Goal: Transaction & Acquisition: Purchase product/service

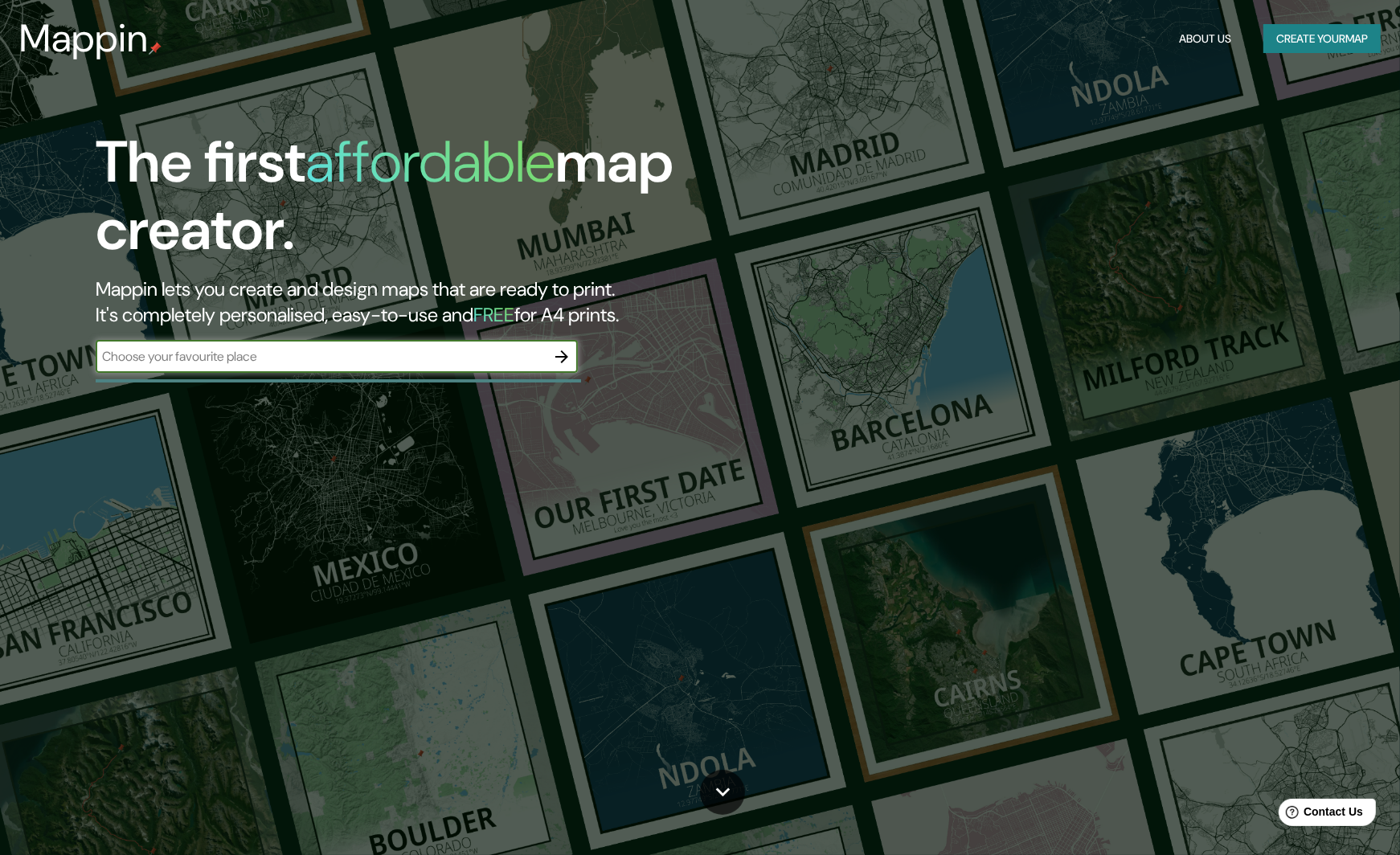
click at [825, 146] on div "The first affordable map creator. Mappin lets you create and design maps that a…" at bounding box center [446, 258] width 840 height 260
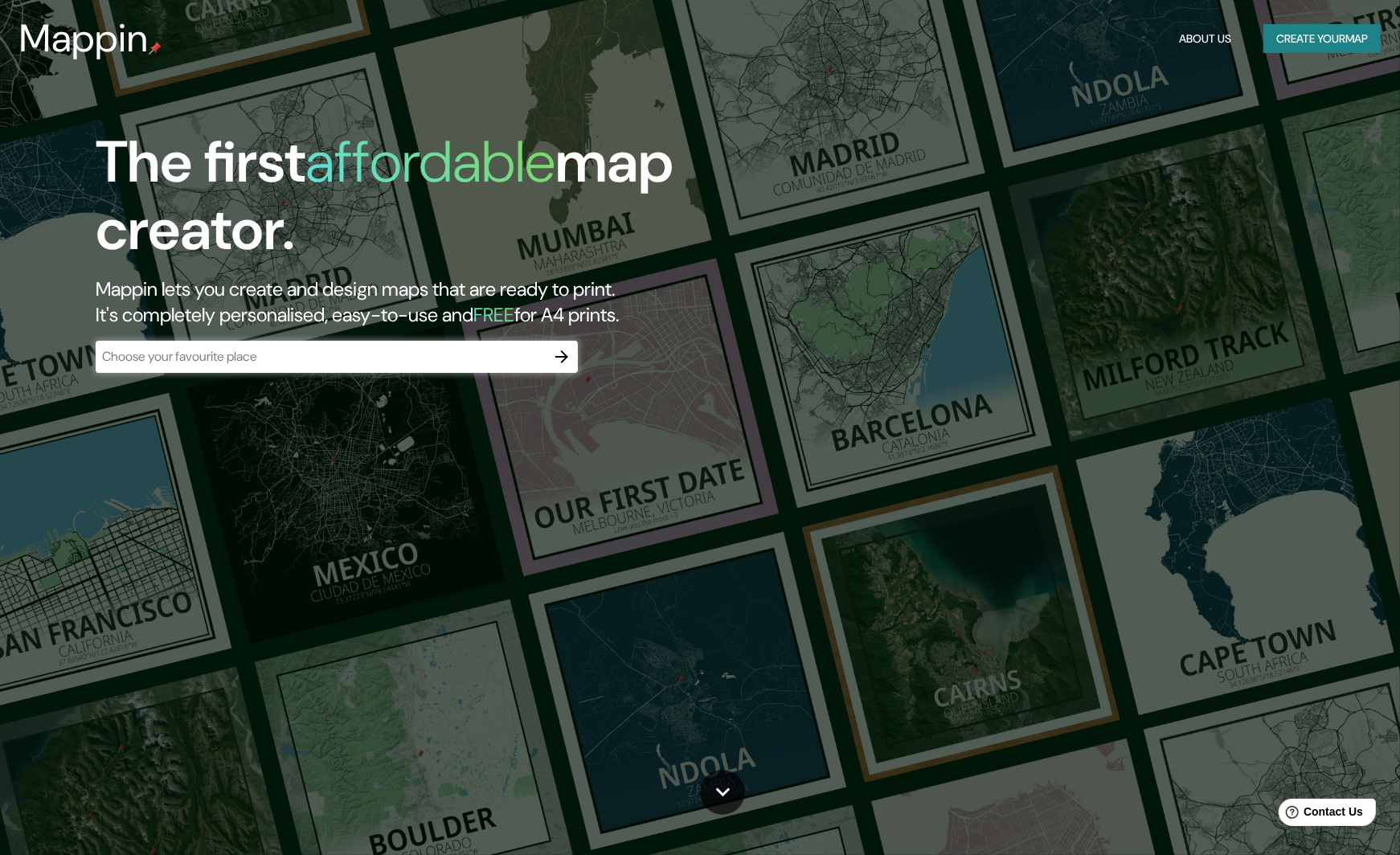
click at [514, 317] on h5 "FREE" at bounding box center [494, 314] width 41 height 25
click at [1205, 36] on button "About Us" at bounding box center [1205, 38] width 65 height 29
click at [1189, 37] on button "About Us" at bounding box center [1205, 38] width 65 height 29
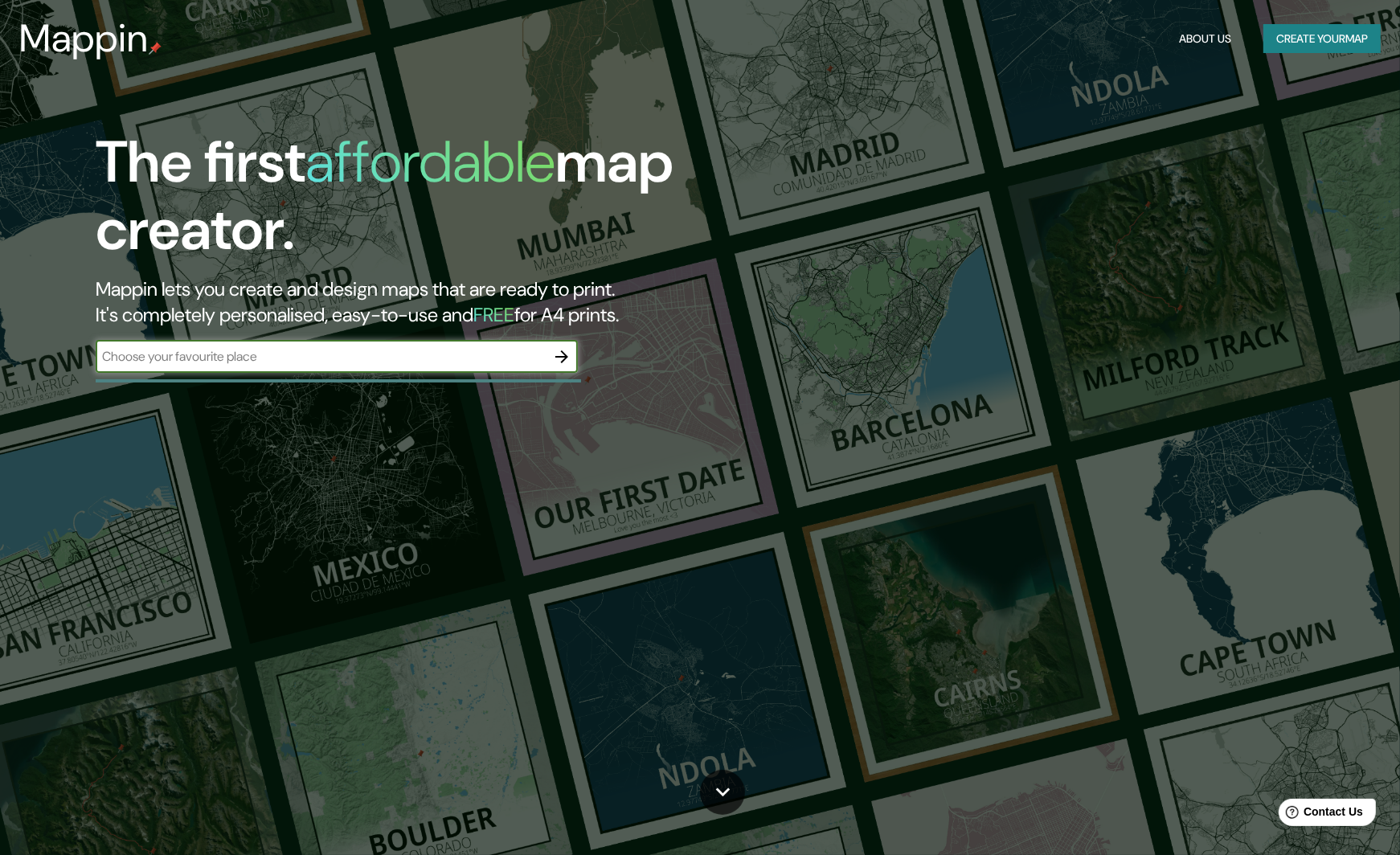
click at [277, 358] on input "text" at bounding box center [321, 356] width 450 height 19
type input "matosinhos, [GEOGRAPHIC_DATA]"
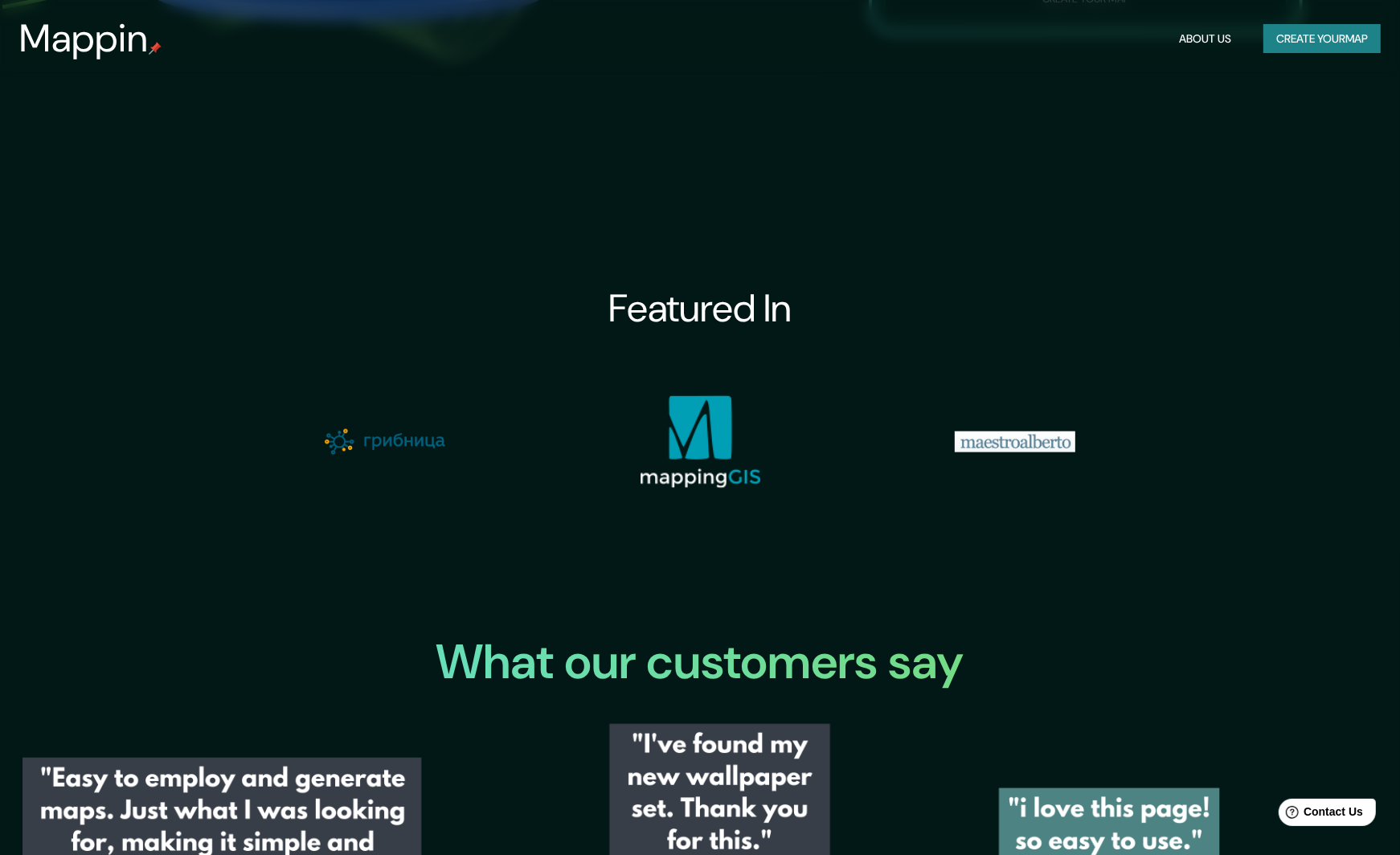
scroll to position [2106, 0]
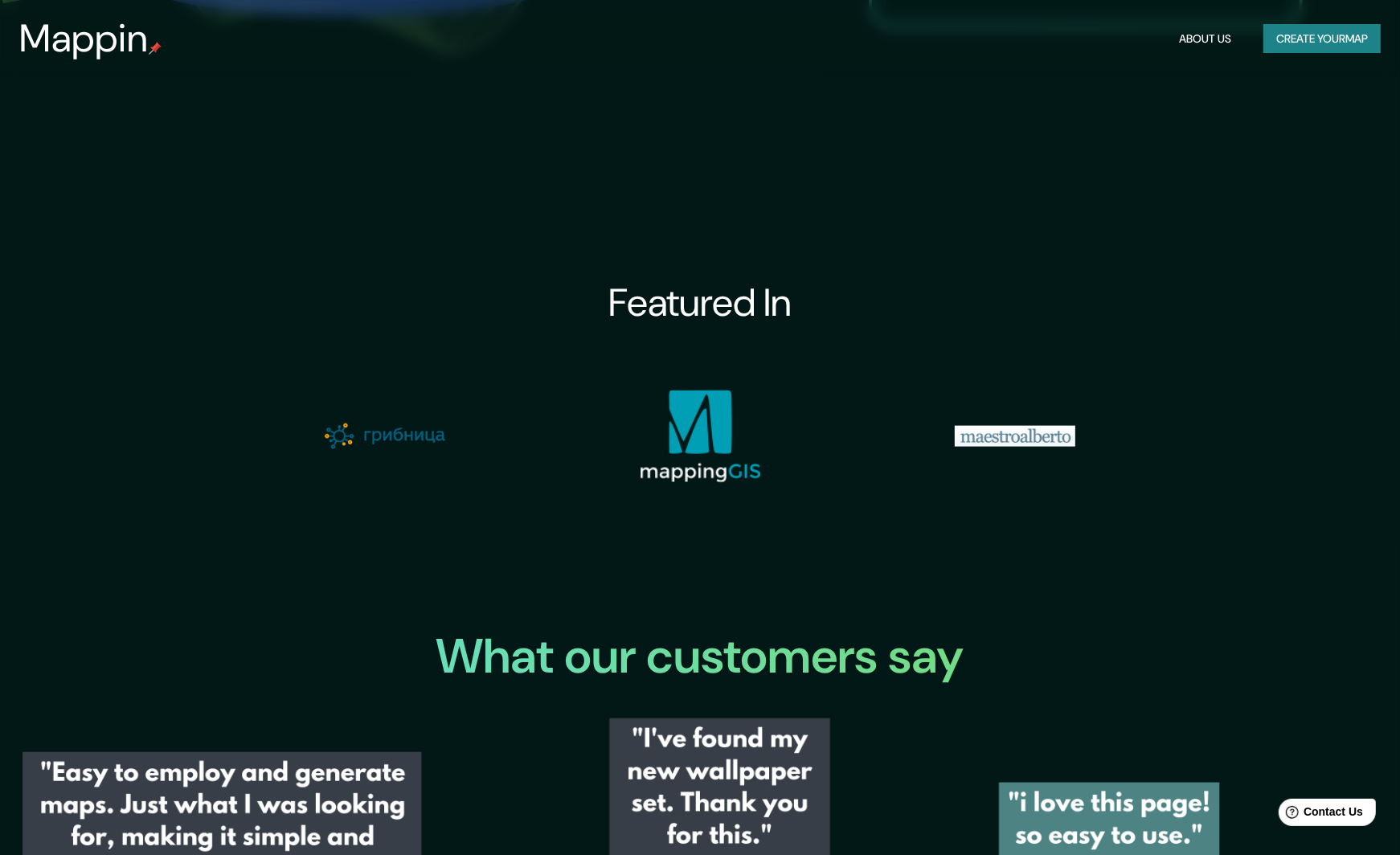
click at [719, 441] on img at bounding box center [700, 436] width 121 height 93
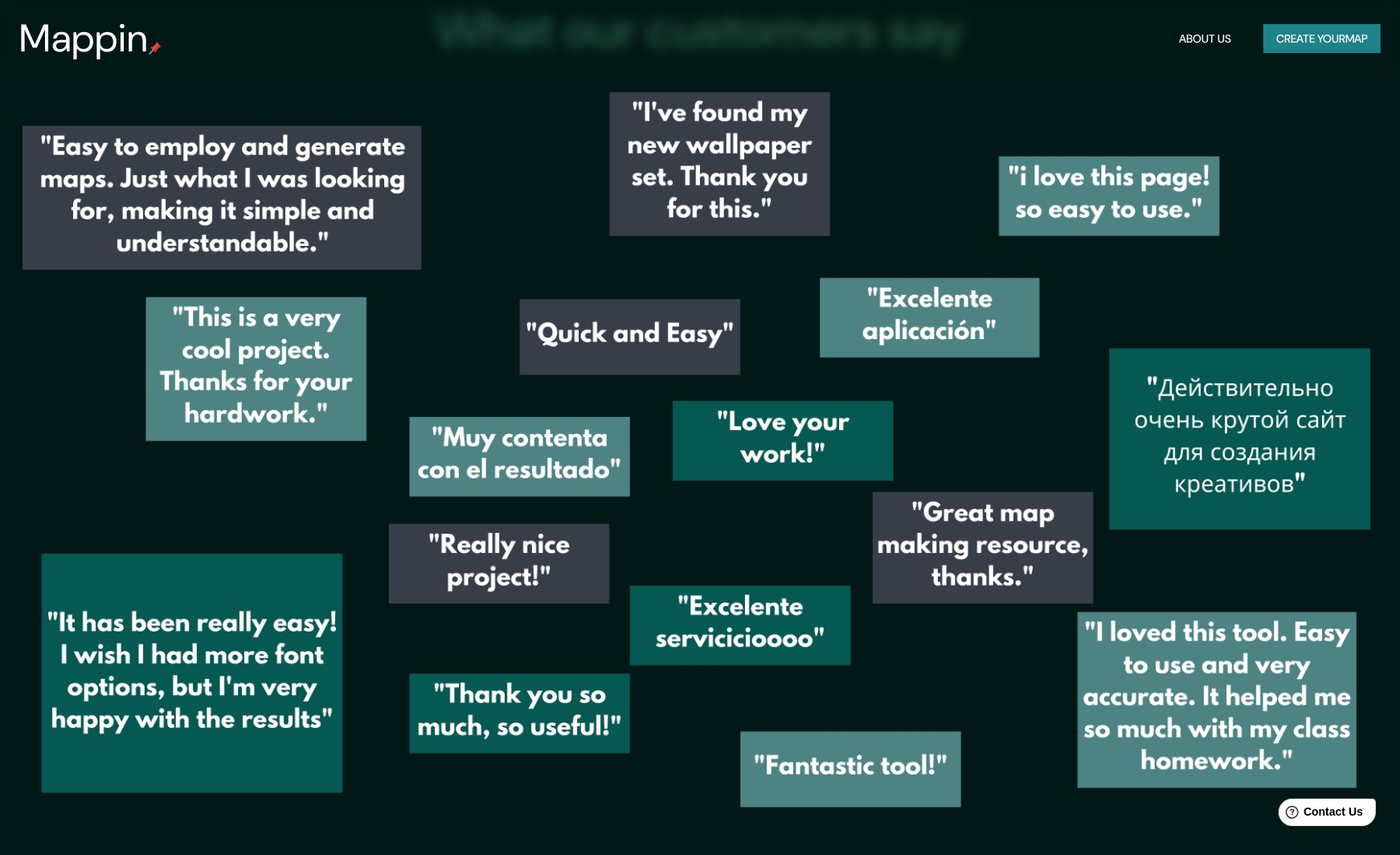
scroll to position [2761, 0]
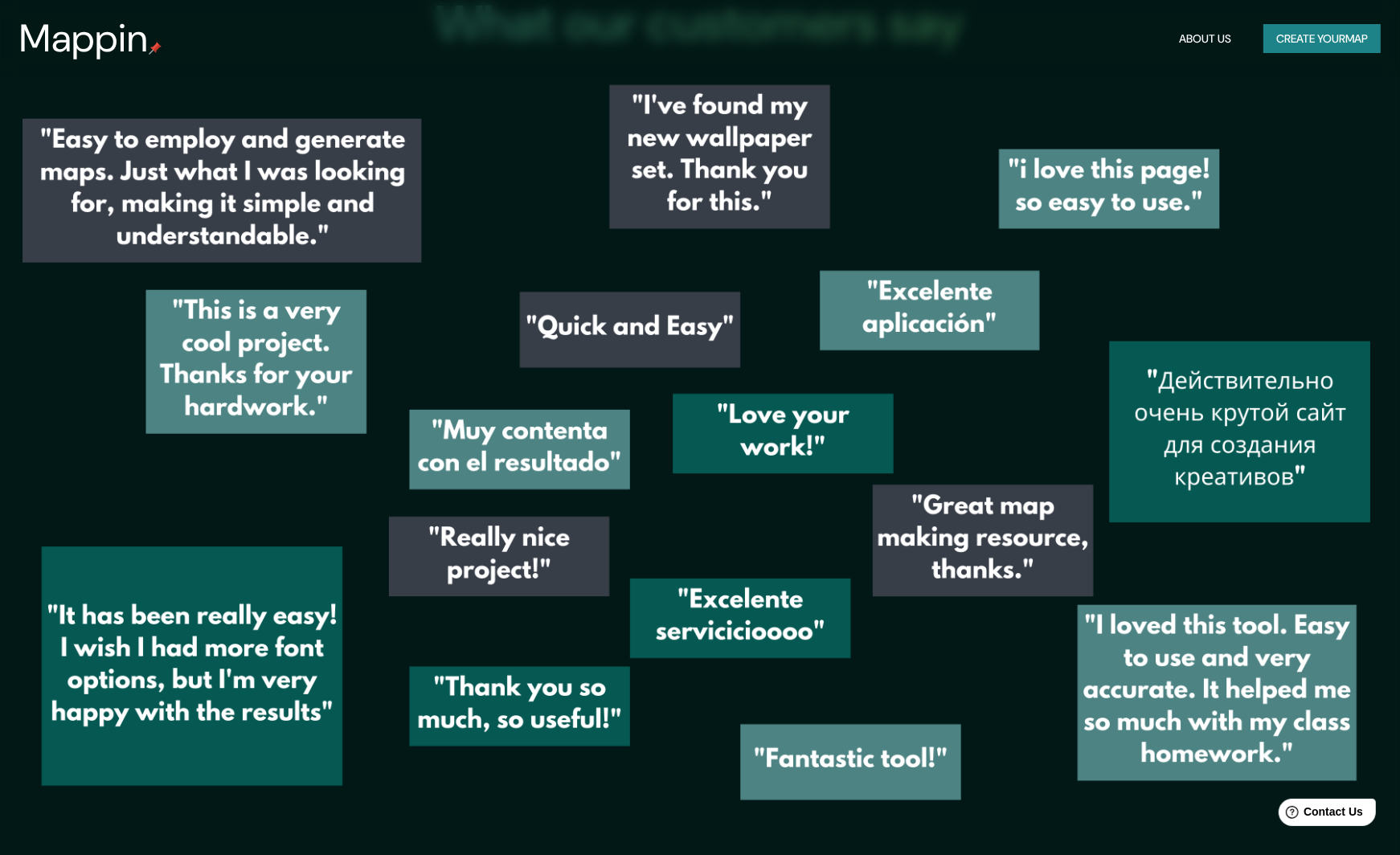
click at [706, 186] on img at bounding box center [700, 464] width 1400 height 773
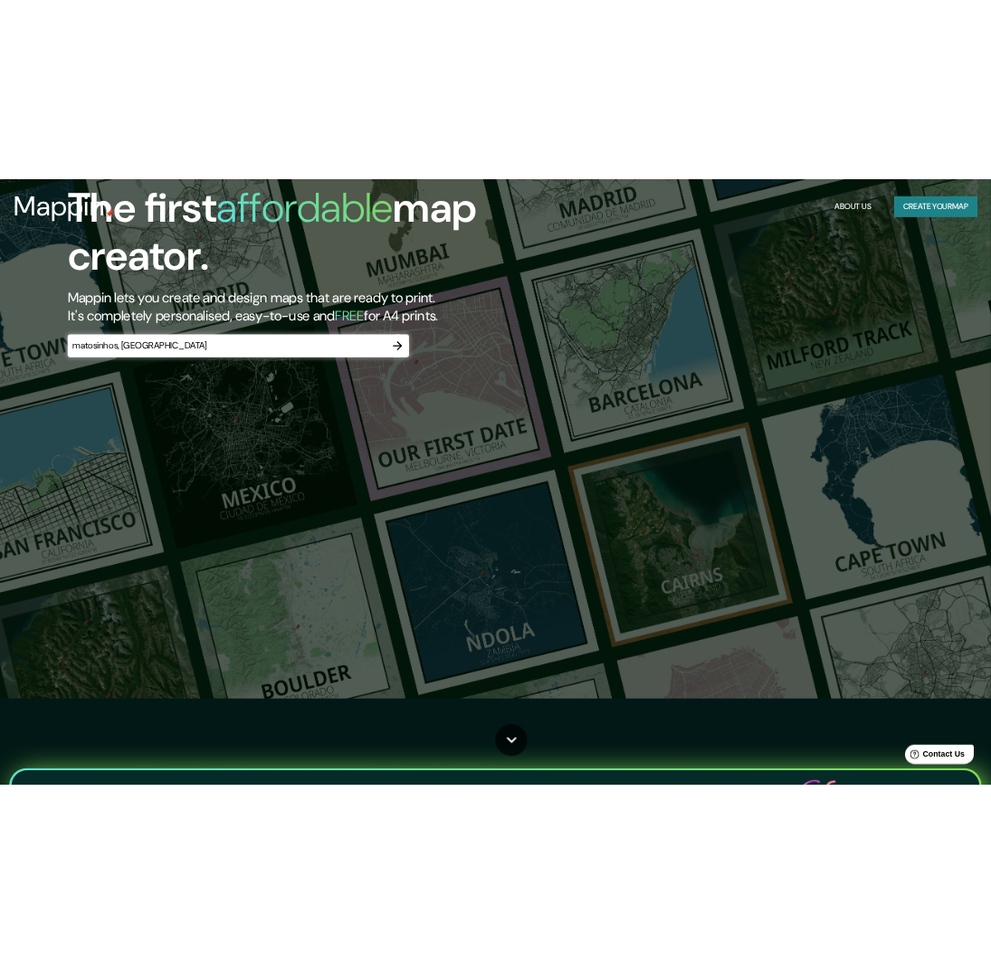
scroll to position [0, 0]
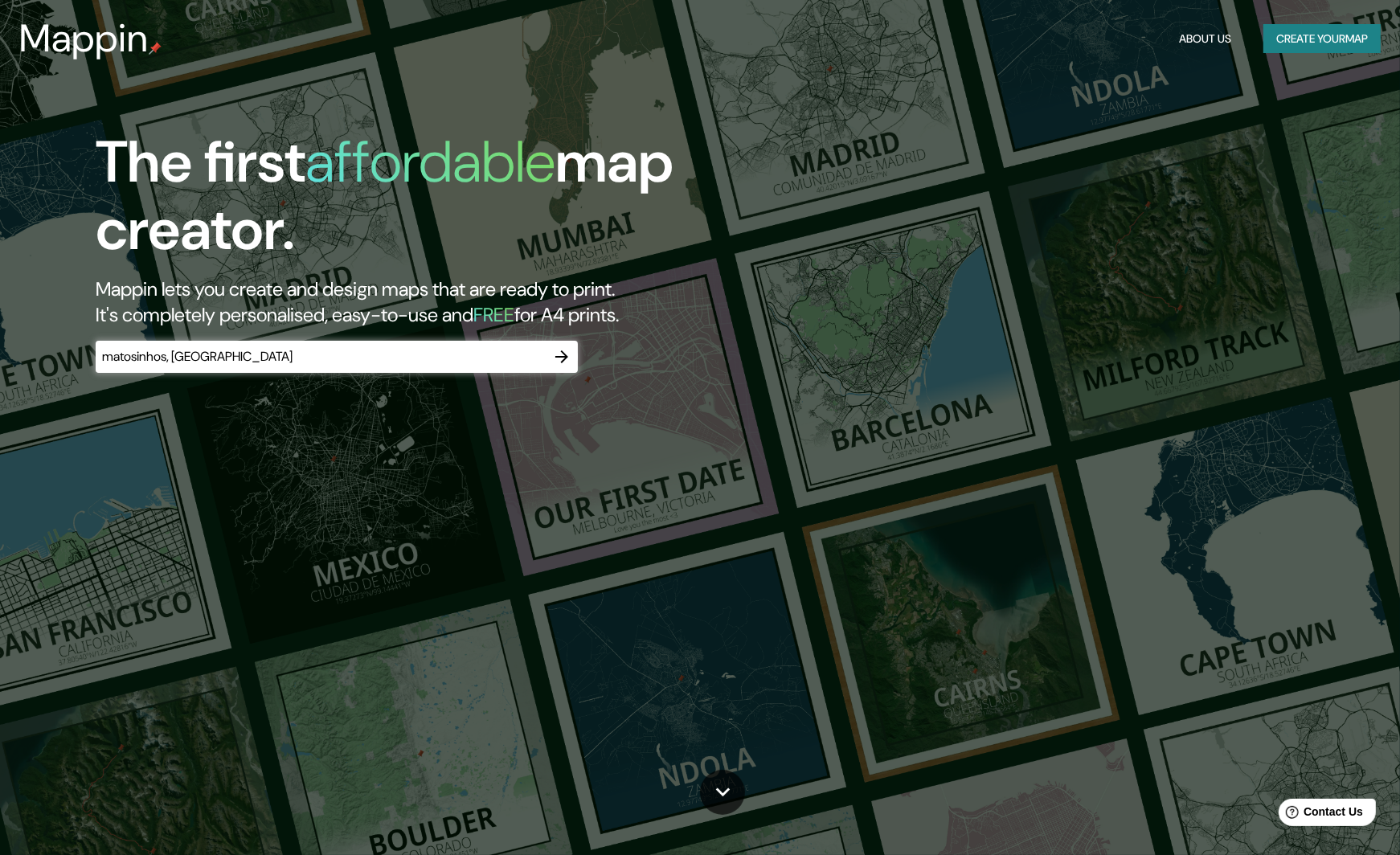
click at [514, 313] on h5 "FREE" at bounding box center [494, 314] width 41 height 25
click at [569, 352] on icon "button" at bounding box center [562, 357] width 20 height 20
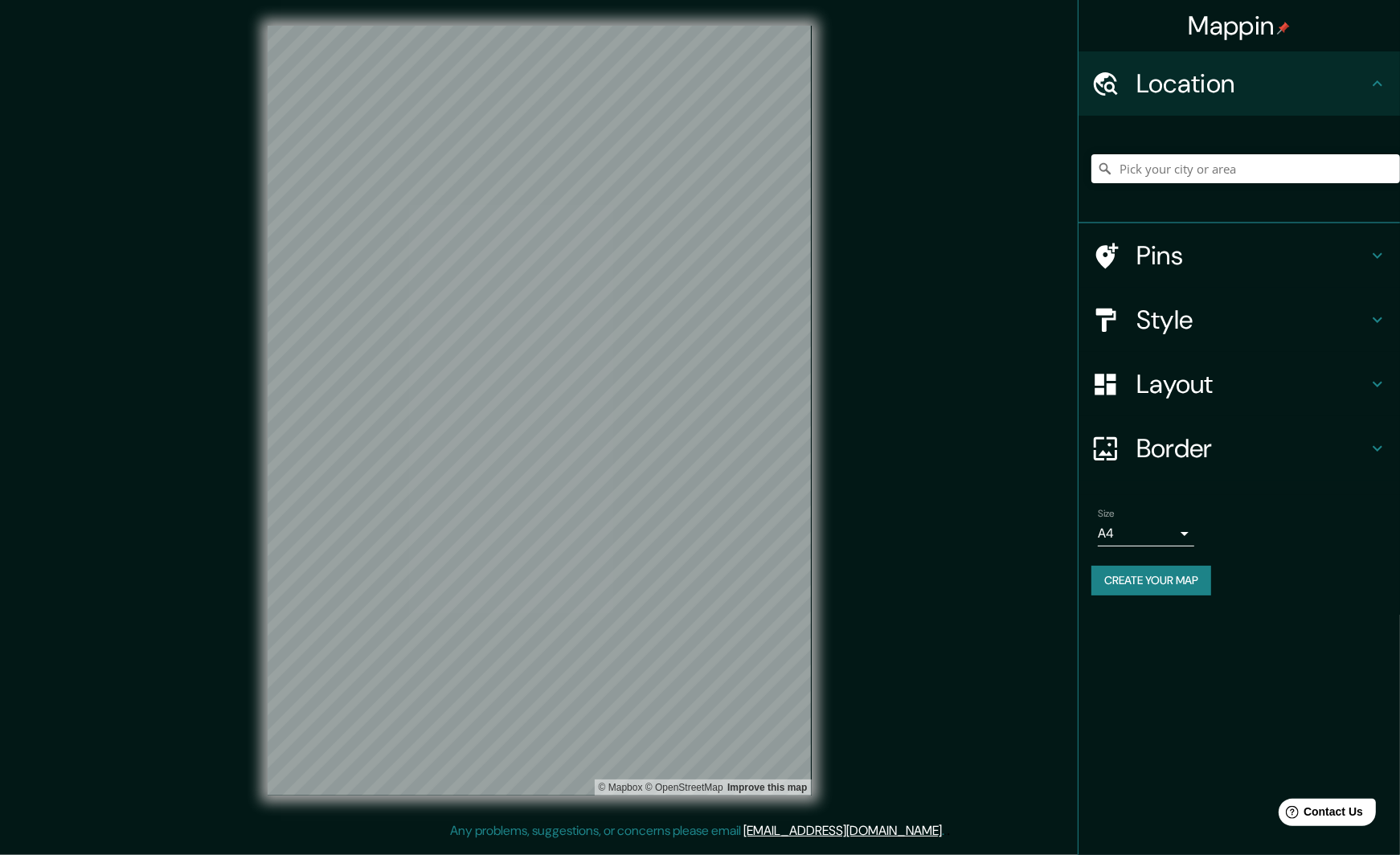
click at [465, 0] on html "Mappin Location Pins Style Layout Border Choose a border. Hint : you can make l…" at bounding box center [700, 427] width 1400 height 855
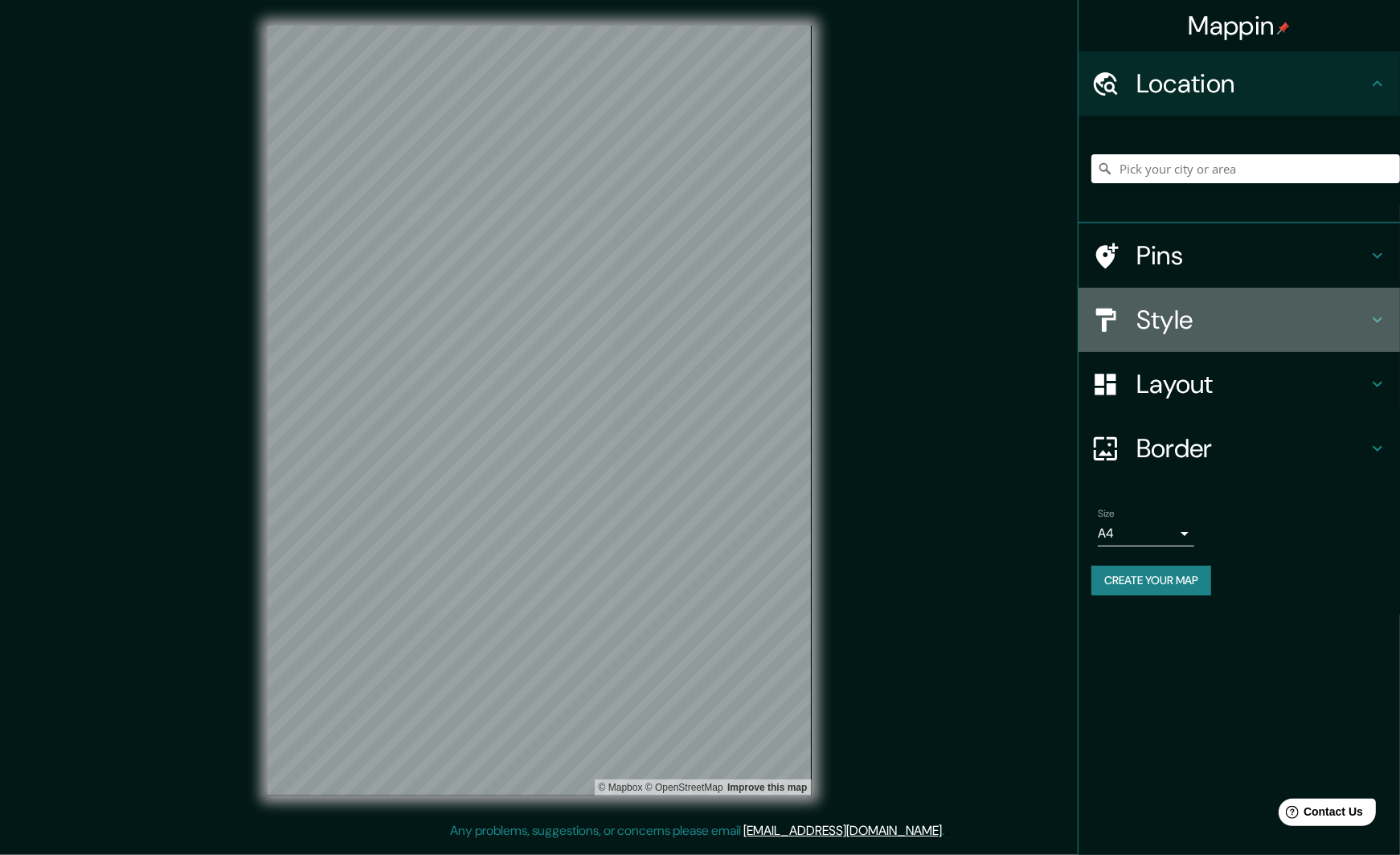
click at [1182, 331] on h4 "Style" at bounding box center [1253, 320] width 232 height 32
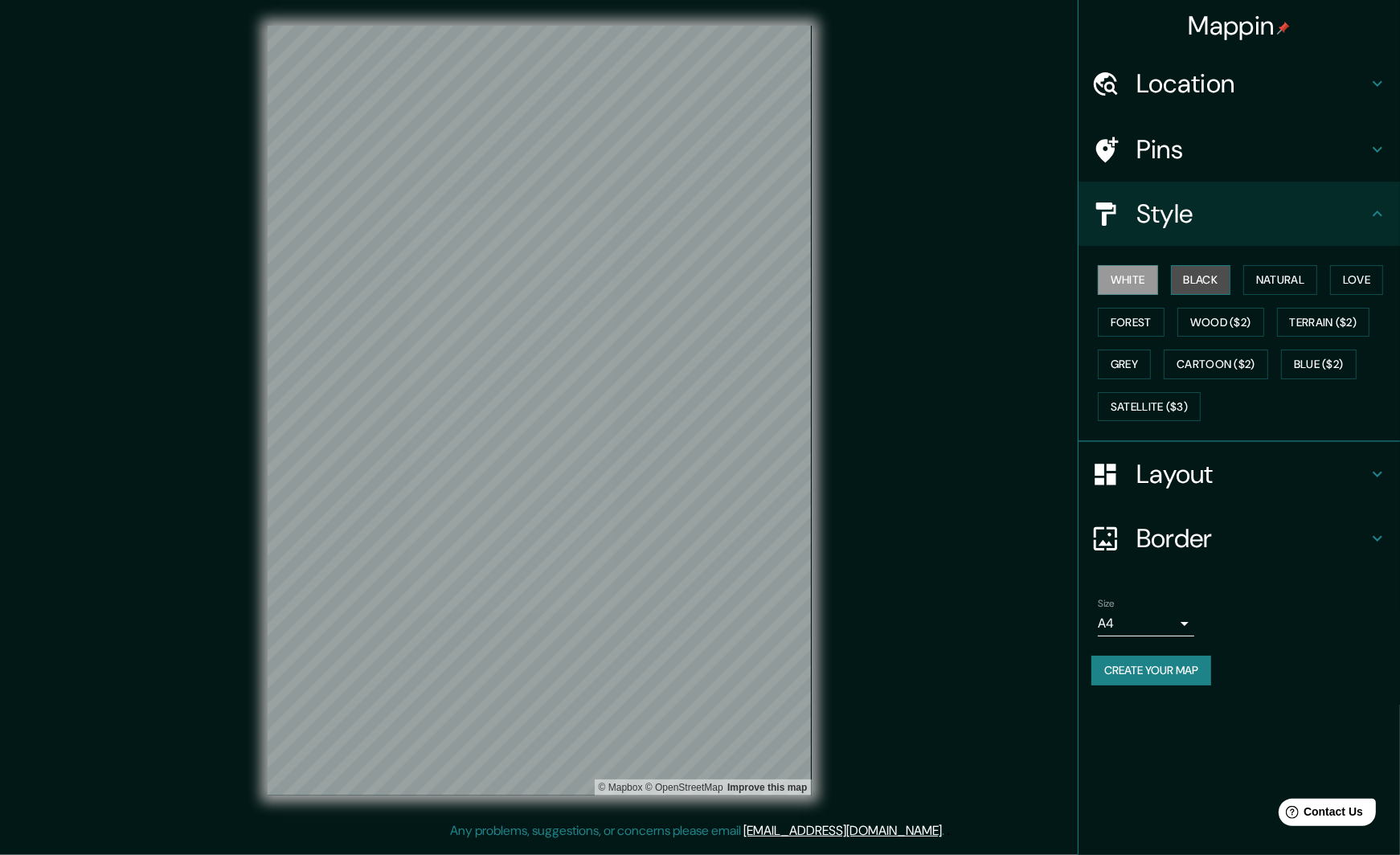
click at [1191, 280] on button "Black" at bounding box center [1201, 280] width 60 height 29
click at [1252, 278] on button "Natural" at bounding box center [1280, 280] width 74 height 29
click at [1361, 273] on button "Love" at bounding box center [1357, 280] width 53 height 29
click at [1141, 319] on button "Forest" at bounding box center [1131, 322] width 67 height 29
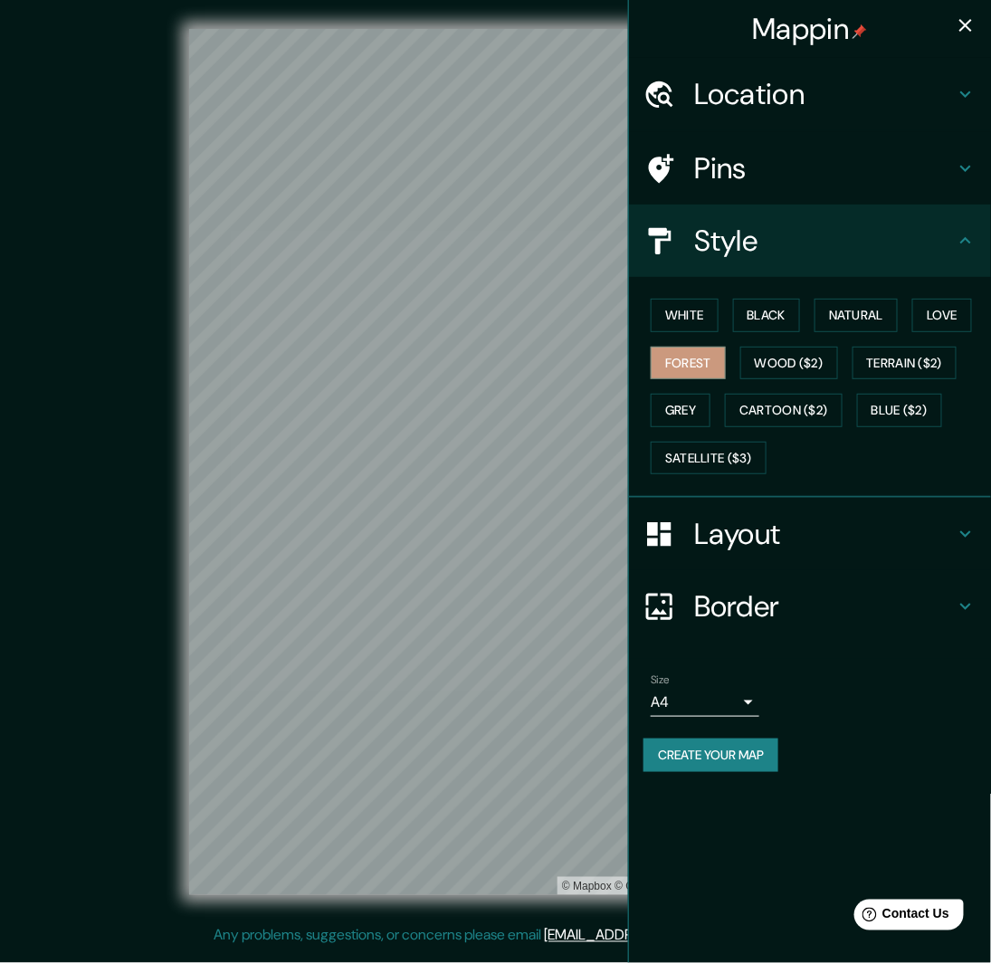
click at [129, 311] on div "© Mapbox © OpenStreetMap Improve this map" at bounding box center [496, 462] width 892 height 867
click at [958, 25] on icon "button" at bounding box center [966, 25] width 22 height 22
